Goal: Navigation & Orientation: Find specific page/section

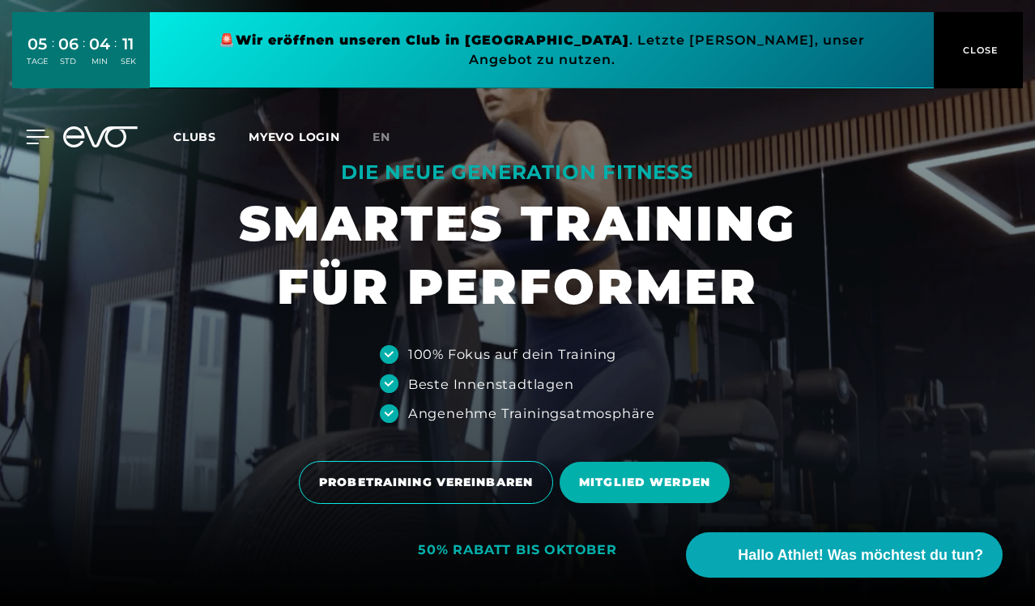
click at [35, 130] on icon at bounding box center [38, 136] width 23 height 13
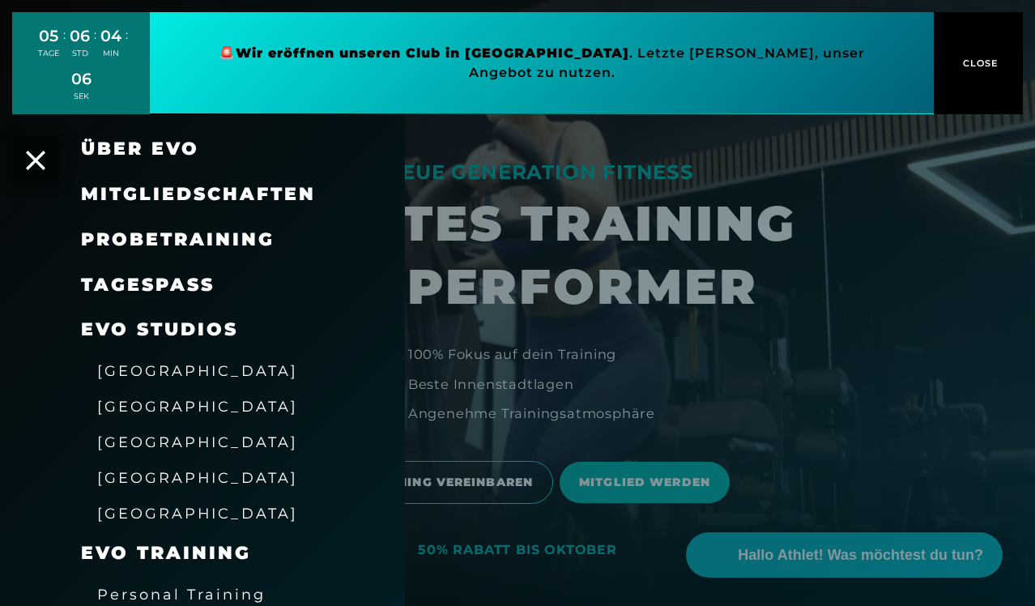
click at [139, 362] on span "[GEOGRAPHIC_DATA]" at bounding box center [197, 370] width 201 height 17
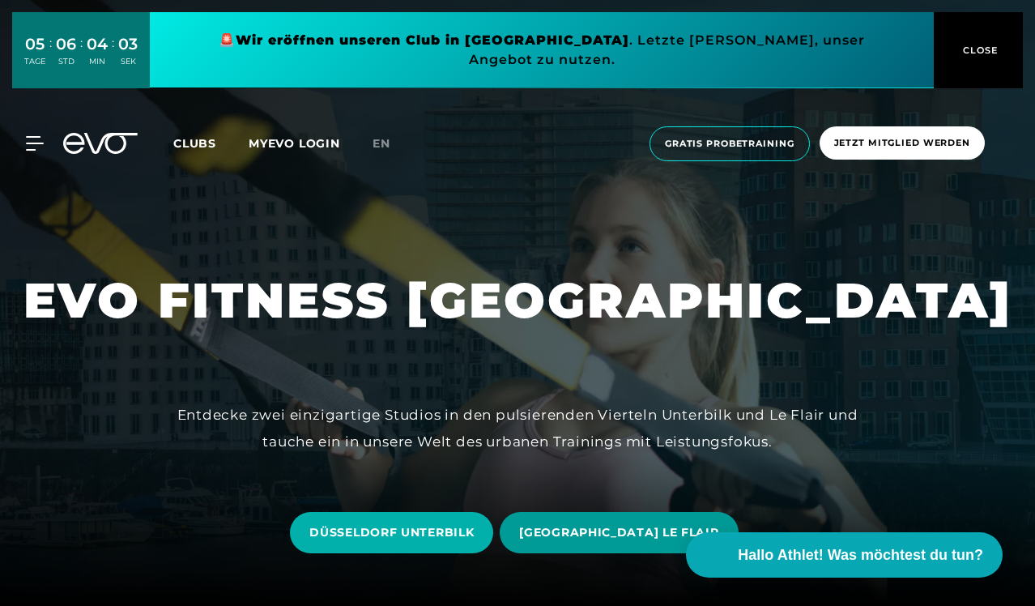
click at [604, 538] on span "[GEOGRAPHIC_DATA] LE FLAIR" at bounding box center [618, 532] width 199 height 17
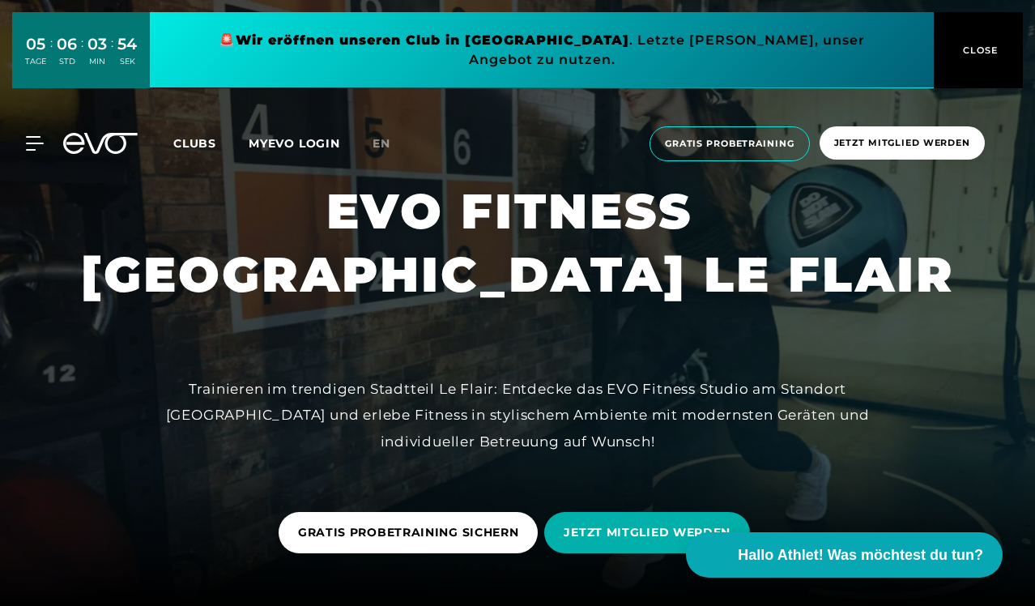
click at [294, 136] on link "MYEVO LOGIN" at bounding box center [294, 143] width 91 height 15
click at [205, 136] on span "Clubs" at bounding box center [194, 143] width 43 height 15
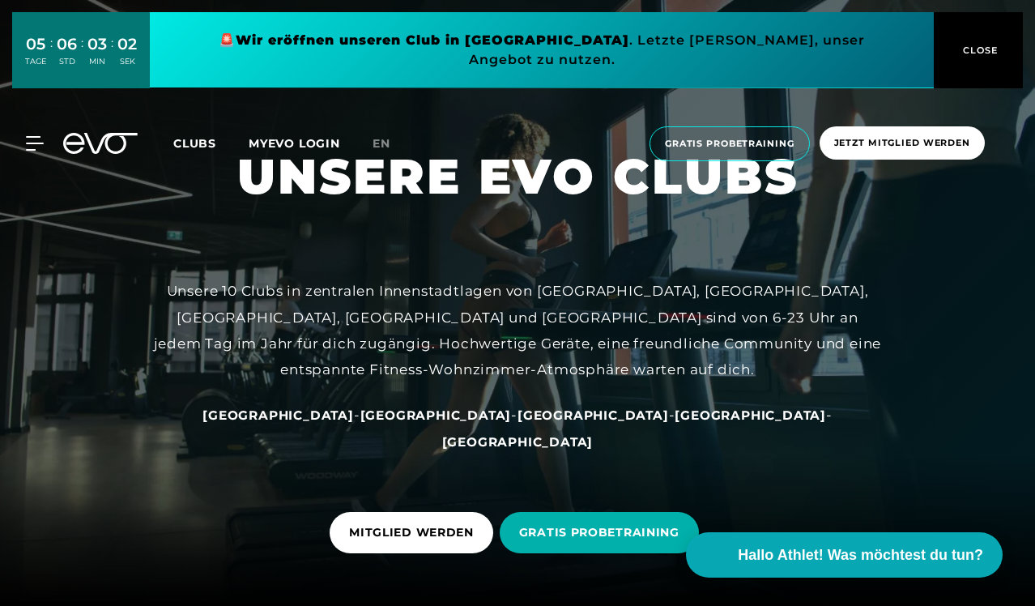
click at [517, 423] on span "[GEOGRAPHIC_DATA]" at bounding box center [592, 414] width 151 height 15
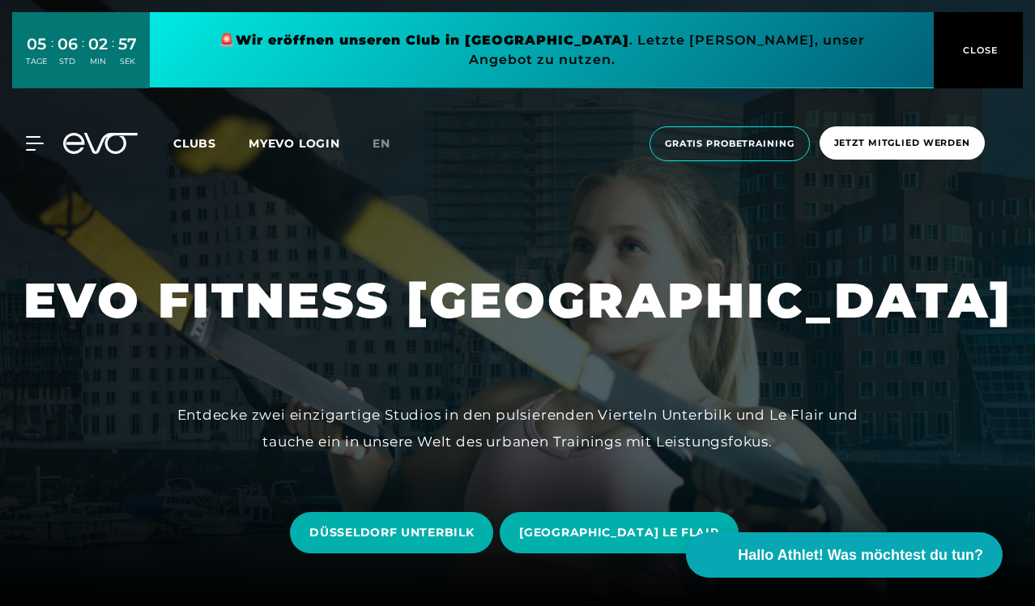
click at [193, 136] on span "Clubs" at bounding box center [194, 143] width 43 height 15
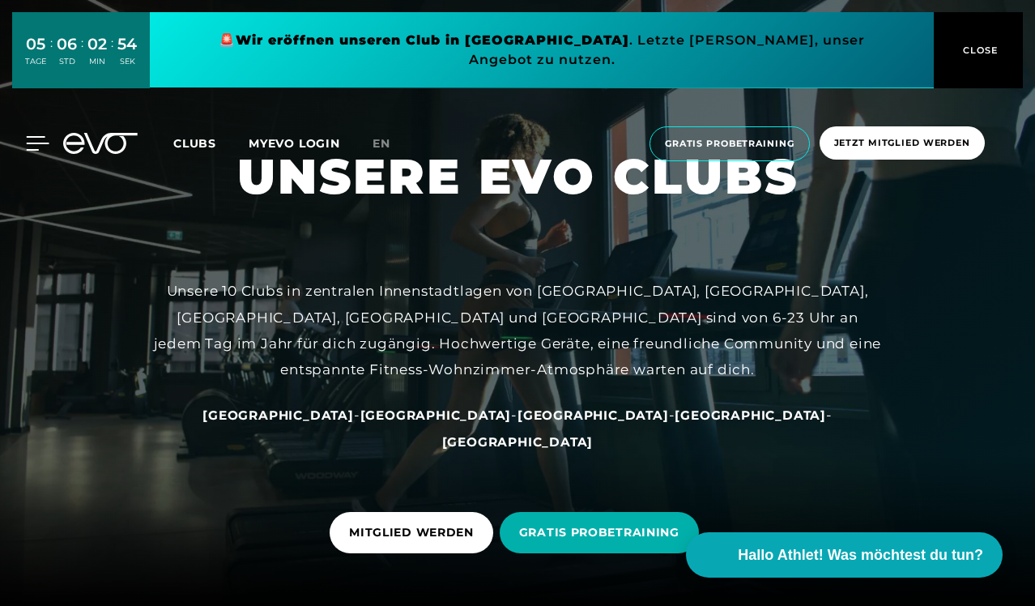
click at [34, 136] on icon at bounding box center [37, 143] width 23 height 15
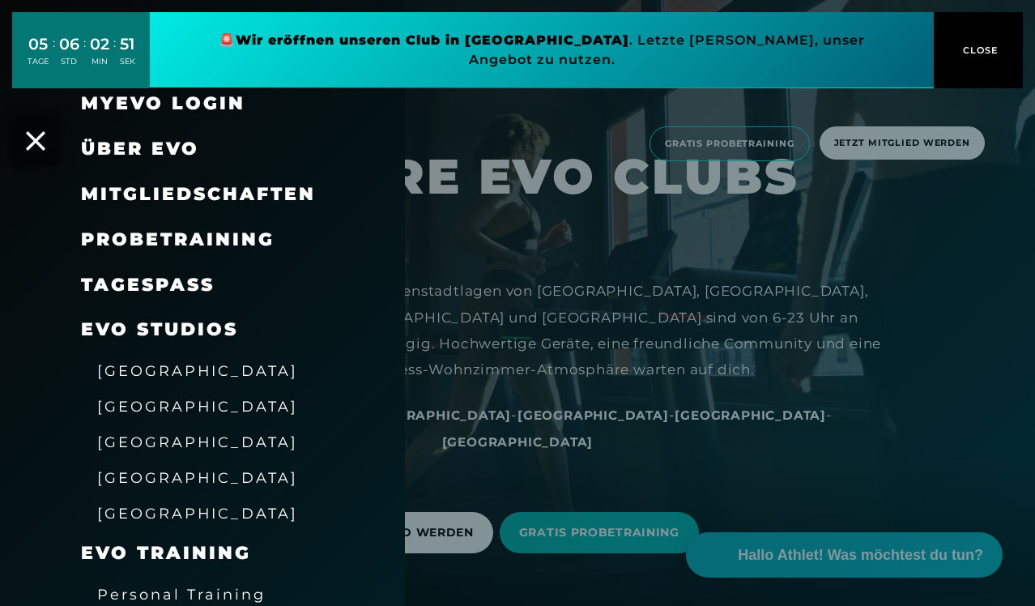
click at [142, 368] on span "[GEOGRAPHIC_DATA]" at bounding box center [197, 370] width 201 height 17
